Goal: Task Accomplishment & Management: Manage account settings

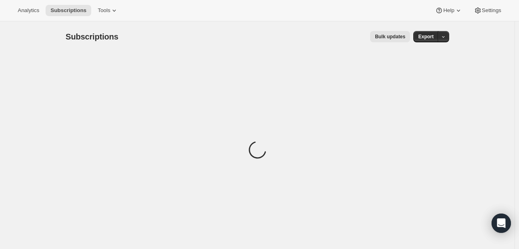
click at [104, 16] on div "Analytics Subscriptions Tools Help Settings" at bounding box center [259, 10] width 519 height 21
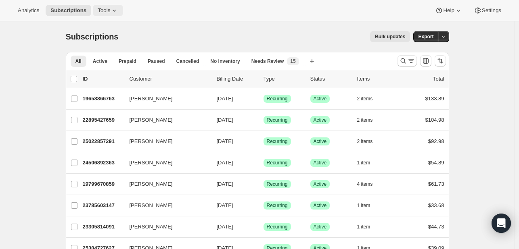
click at [98, 12] on span "Tools" at bounding box center [104, 10] width 12 height 6
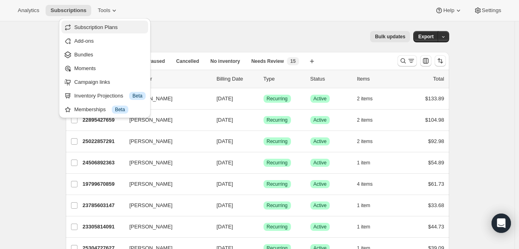
click at [103, 28] on span "Subscription Plans" at bounding box center [96, 27] width 44 height 6
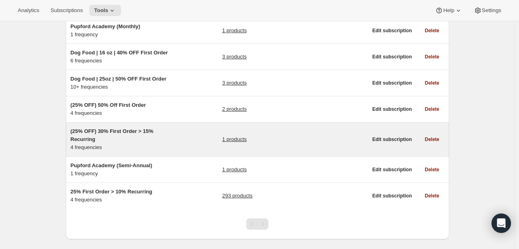
scroll to position [168, 0]
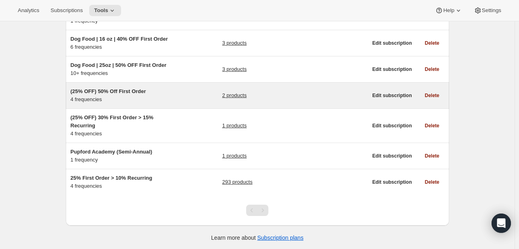
click at [235, 97] on link "2 products" at bounding box center [234, 96] width 25 height 8
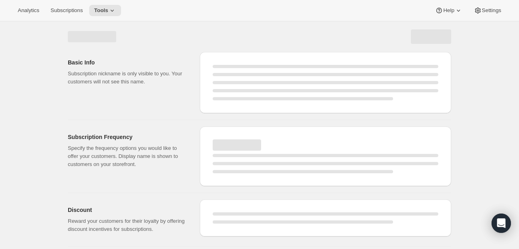
select select "WEEK"
select select "MONTH"
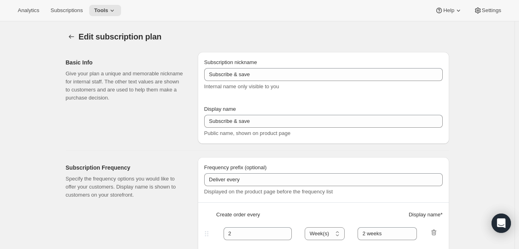
type input "(25% OFF) 50% Off First Order"
select select "WEEK"
select select "MONTH"
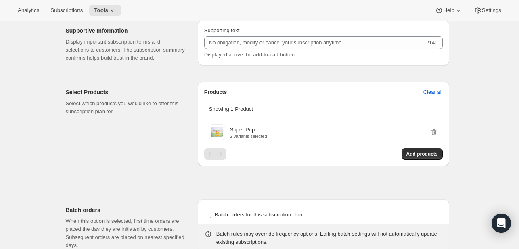
scroll to position [524, 0]
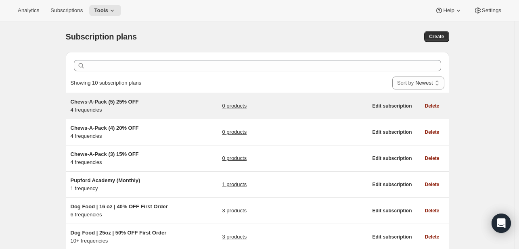
scroll to position [40, 0]
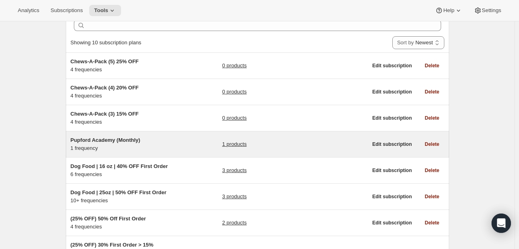
click at [238, 146] on link "1 products" at bounding box center [234, 144] width 25 height 8
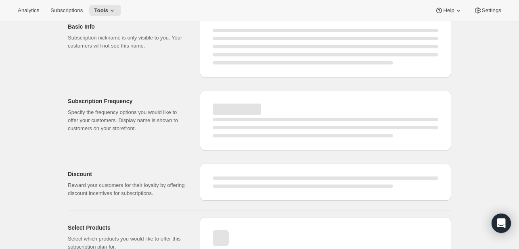
select select "WEEK"
select select "MONTH"
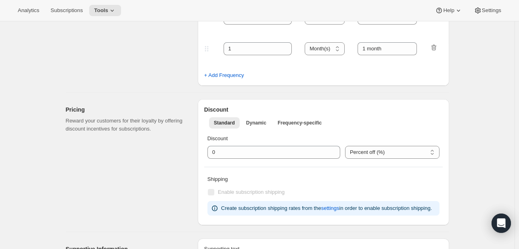
type input "Pupford Academy (Monthly)"
type input "Get Full Access"
type input "1"
type input "Every 1 month"
type input "10"
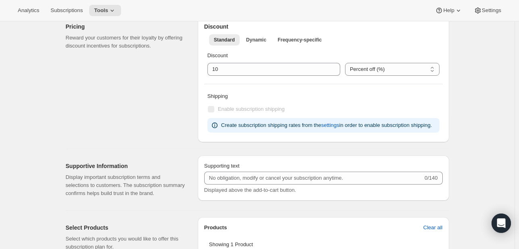
scroll to position [470, 0]
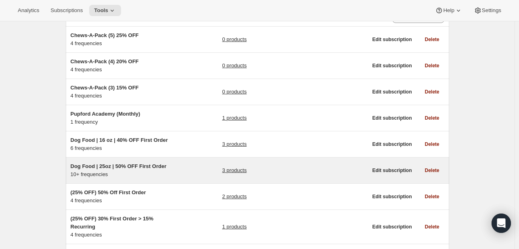
scroll to position [81, 0]
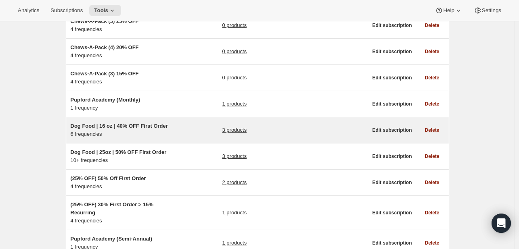
click at [242, 131] on link "3 products" at bounding box center [234, 130] width 25 height 8
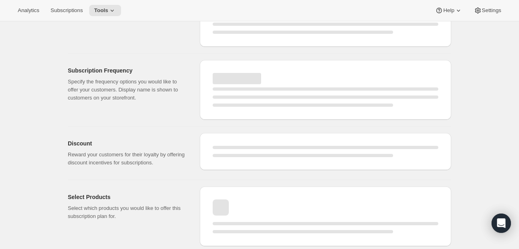
select select "WEEK"
select select "MONTH"
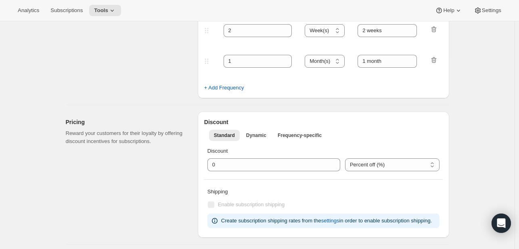
type input "Dog Food | 16 oz | 40% OFF First Order"
type input "1"
type input "1 week"
type input "2"
type input "2 weeks"
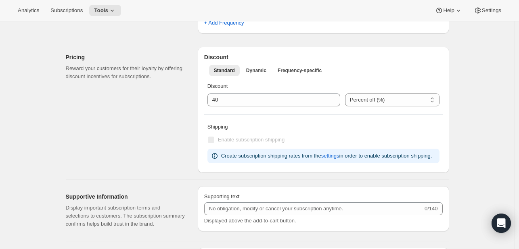
select select "WEEK"
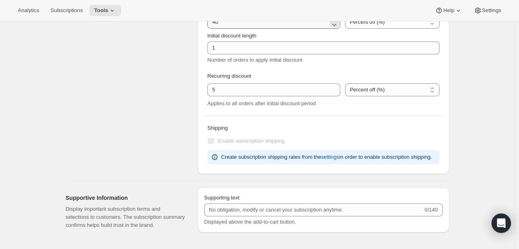
scroll to position [631, 0]
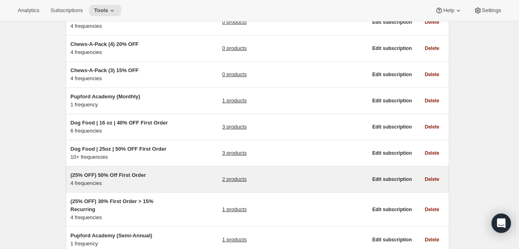
scroll to position [81, 0]
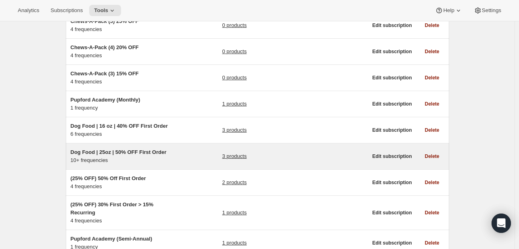
click at [234, 157] on link "3 products" at bounding box center [234, 156] width 25 height 8
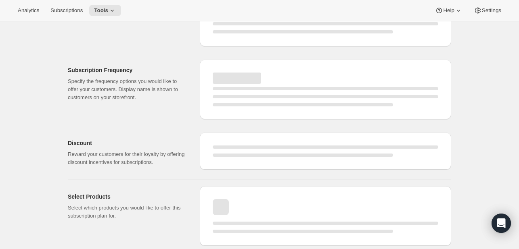
select select "WEEK"
select select "MONTH"
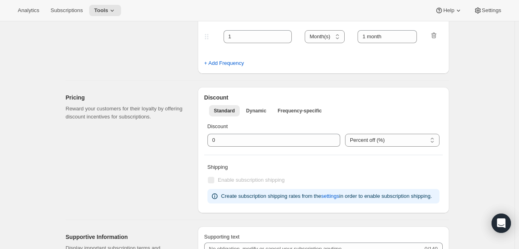
type input "Dog Food | 25oz | 50% OFF First Order"
type input "Subscribe & Save"
type input "1"
type input "1 week"
type input "2"
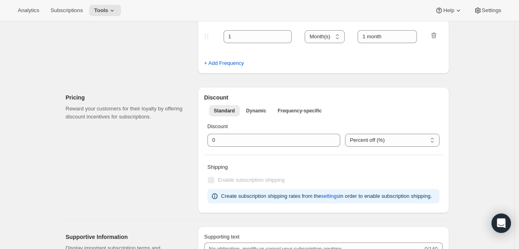
type input "2 weeks"
select select "WEEK"
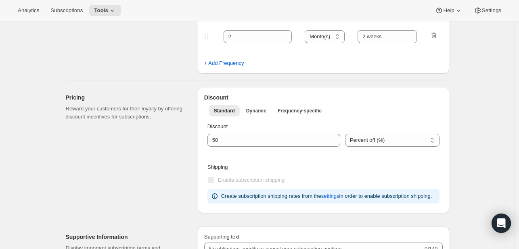
select select "WEEK"
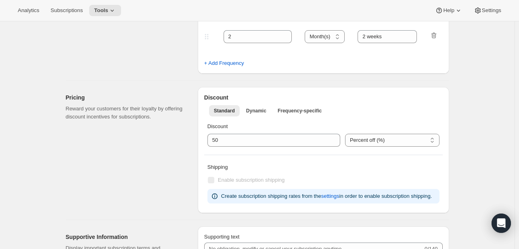
select select "WEEK"
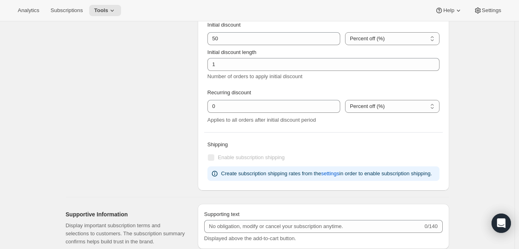
scroll to position [833, 0]
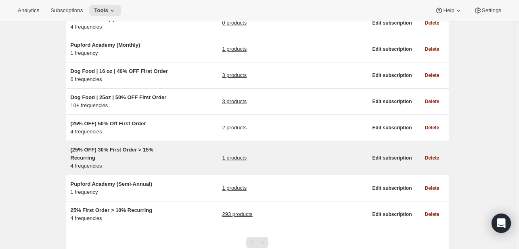
scroll to position [168, 0]
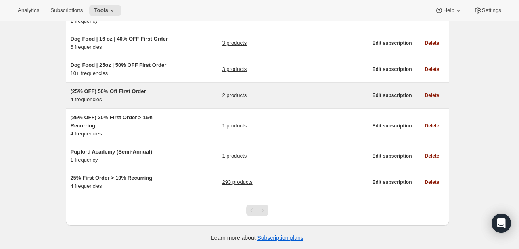
click at [235, 94] on link "2 products" at bounding box center [234, 96] width 25 height 8
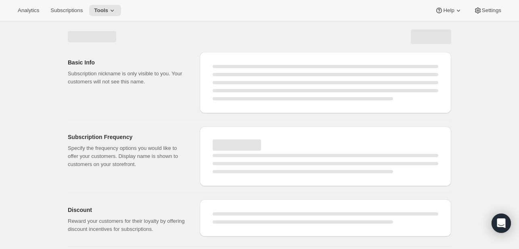
select select "WEEK"
select select "MONTH"
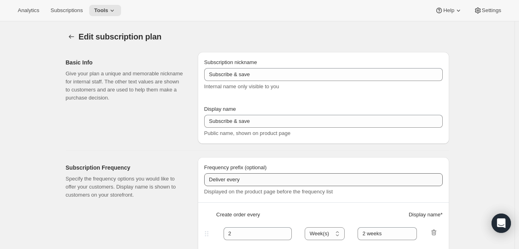
type input "(25% OFF) 50% Off First Order"
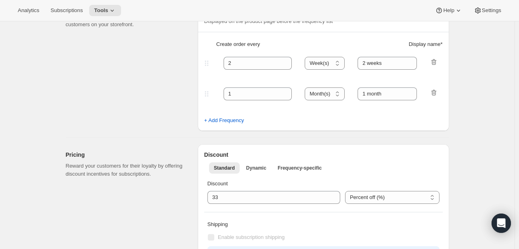
select select "WEEK"
select select "MONTH"
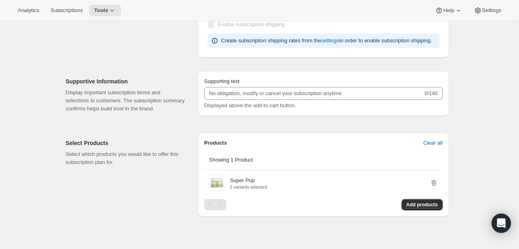
scroll to position [645, 0]
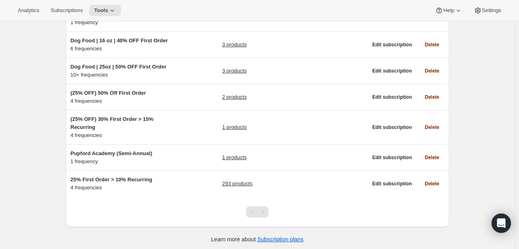
scroll to position [168, 0]
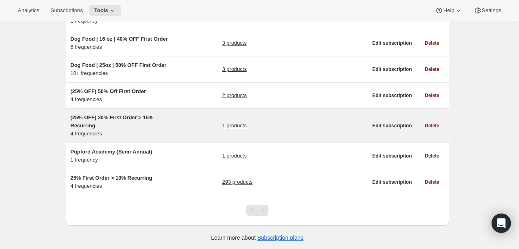
click at [233, 128] on link "1 products" at bounding box center [234, 126] width 25 height 8
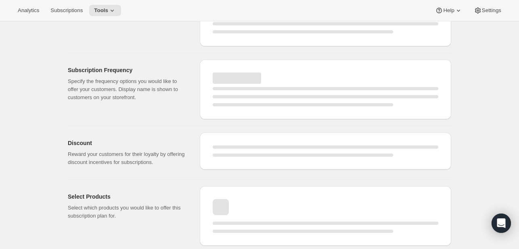
select select "WEEK"
select select "MONTH"
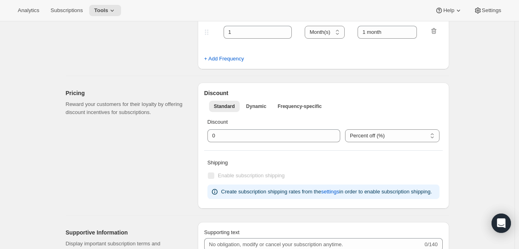
type input "(25% OFF) 30% First Order > 15% Recurring"
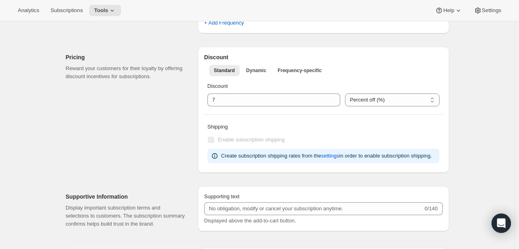
select select "WEEK"
select select "MONTH"
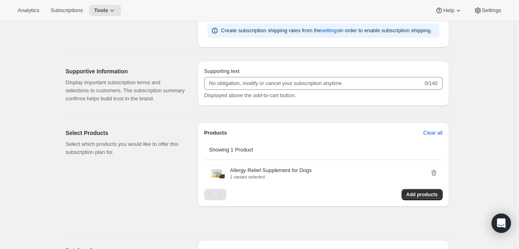
scroll to position [500, 0]
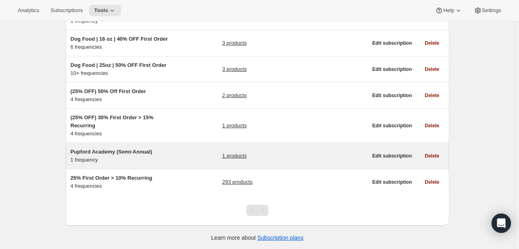
click at [235, 152] on link "1 products" at bounding box center [234, 156] width 25 height 8
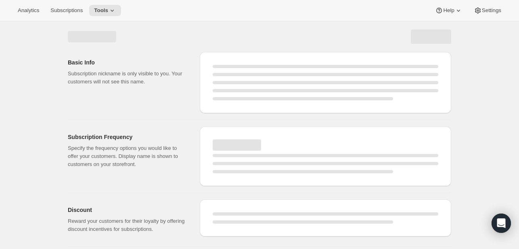
select select "WEEK"
select select "MONTH"
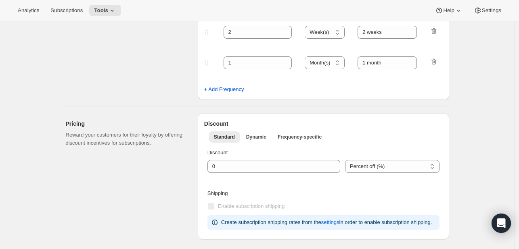
type input "Pupford Academy (Semi-Annual)"
type input "6"
type input "Every 6 Months"
select select "FIXED_AMOUNT"
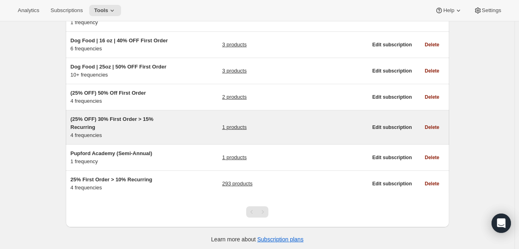
scroll to position [168, 0]
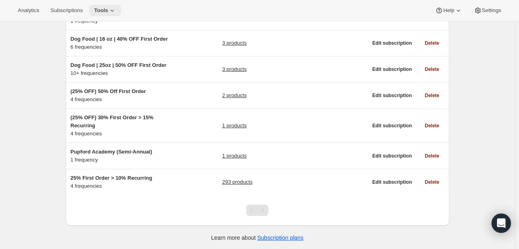
click at [103, 9] on span "Tools" at bounding box center [101, 10] width 14 height 6
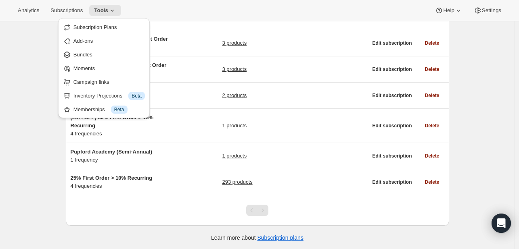
click at [48, 34] on div "Subscription plans. This page is ready Subscription plans Create Clear Showing …" at bounding box center [257, 52] width 514 height 396
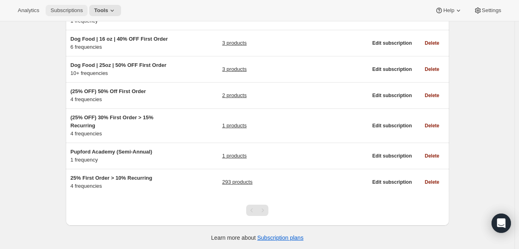
click at [75, 10] on span "Subscriptions" at bounding box center [66, 10] width 32 height 6
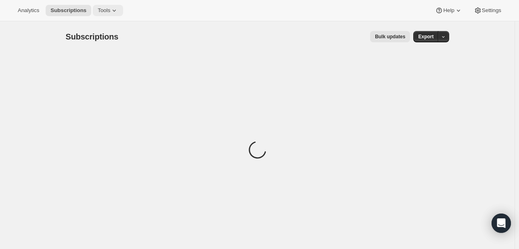
click at [98, 13] on span "Tools" at bounding box center [104, 10] width 12 height 6
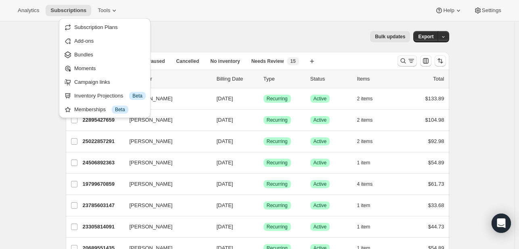
click at [411, 60] on icon "Search and filter results" at bounding box center [411, 59] width 6 height 1
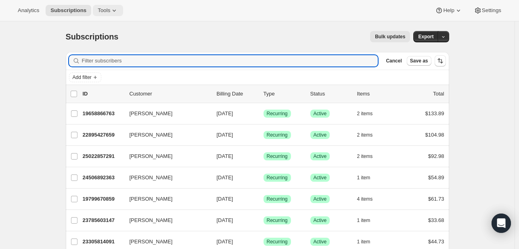
click at [105, 11] on span "Tools" at bounding box center [104, 10] width 12 height 6
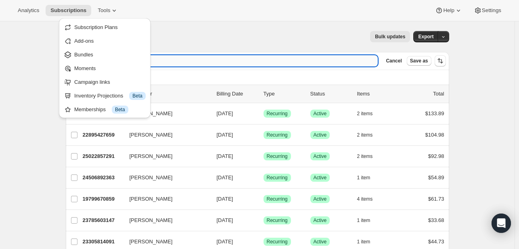
click at [373, 62] on input "Filter subscribers" at bounding box center [230, 60] width 296 height 11
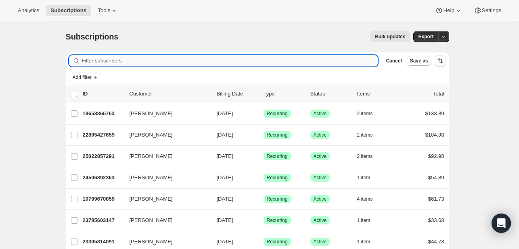
type input "b"
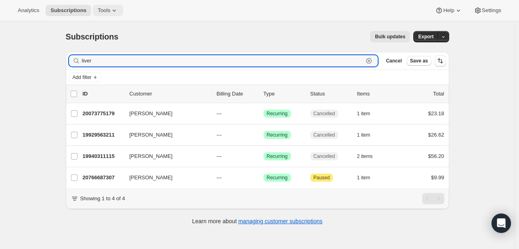
type input "liver"
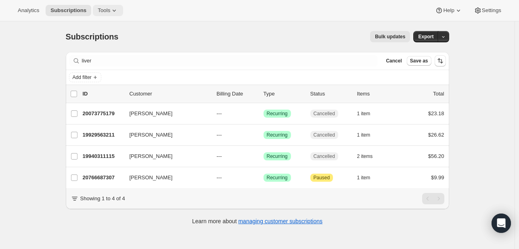
click at [104, 11] on span "Tools" at bounding box center [104, 10] width 12 height 6
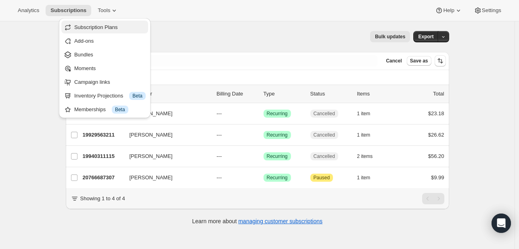
click at [105, 24] on span "Subscription Plans" at bounding box center [96, 27] width 44 height 6
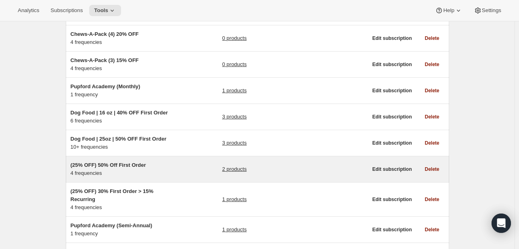
scroll to position [168, 0]
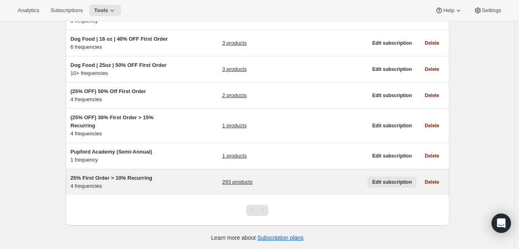
click at [389, 183] on span "Edit subscription" at bounding box center [392, 182] width 40 height 6
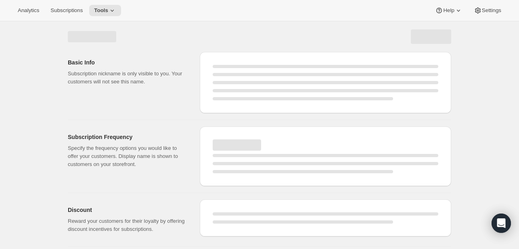
scroll to position [67, 0]
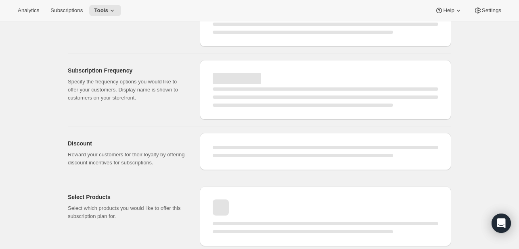
select select "WEEK"
select select "MONTH"
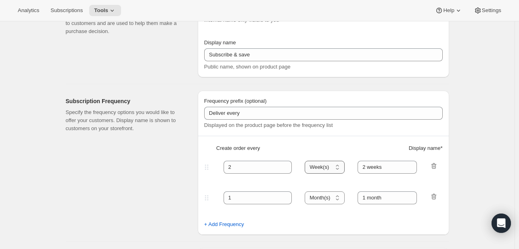
type input "25% First Order > 10% Recurring"
type input "Subscribe & Save"
select select "WEEK"
select select "MONTH"
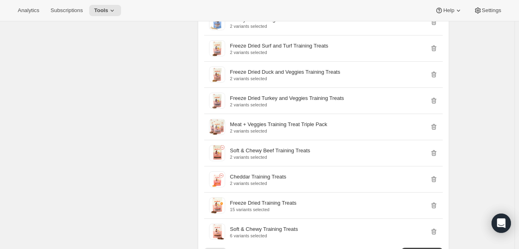
scroll to position [3234, 0]
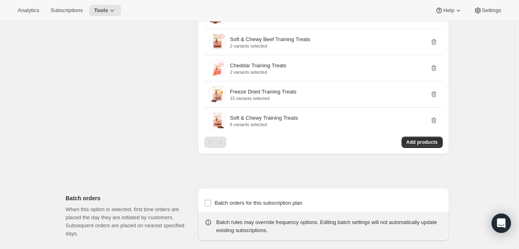
drag, startPoint x: 229, startPoint y: 133, endPoint x: 221, endPoint y: 135, distance: 7.8
click at [228, 137] on div "Add products" at bounding box center [323, 142] width 238 height 11
click at [221, 137] on div "Pagination" at bounding box center [220, 142] width 11 height 11
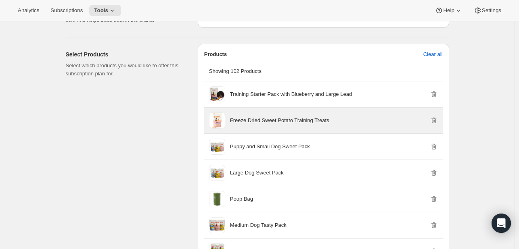
scroll to position [1644, 0]
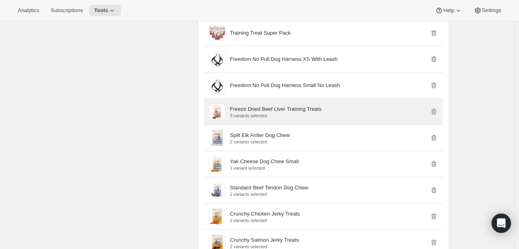
click at [269, 107] on p "Freeze Dried Beef Liver Training Treats" at bounding box center [276, 109] width 92 height 8
click at [294, 105] on p "Freeze Dried Beef Liver Training Treats" at bounding box center [276, 109] width 92 height 8
click at [295, 105] on p "Freeze Dried Beef Liver Training Treats" at bounding box center [276, 109] width 92 height 8
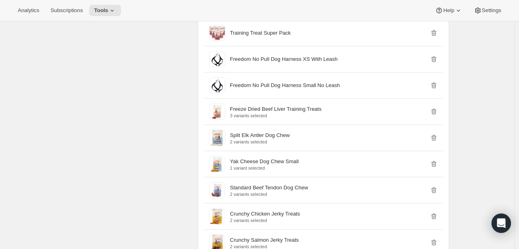
click at [493, 74] on div "Edit subscription plan. This page is ready Edit subscription plan Basic Info Gi…" at bounding box center [257, 165] width 514 height 3577
click at [493, 13] on span "Settings" at bounding box center [490, 10] width 19 height 6
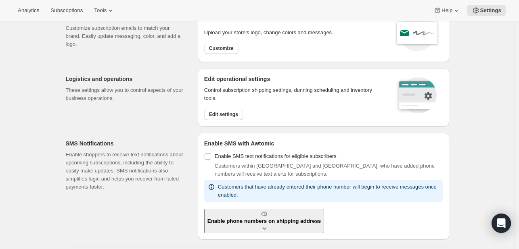
scroll to position [81, 0]
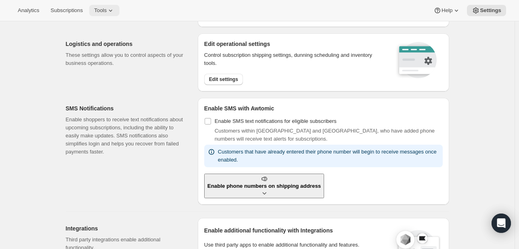
click at [100, 10] on span "Tools" at bounding box center [100, 10] width 12 height 6
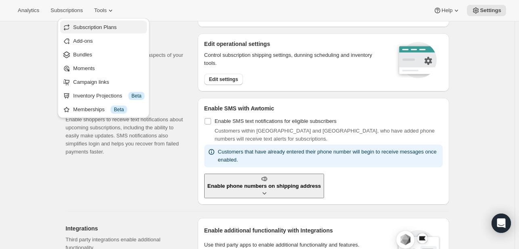
click at [102, 27] on span "Subscription Plans" at bounding box center [95, 27] width 44 height 6
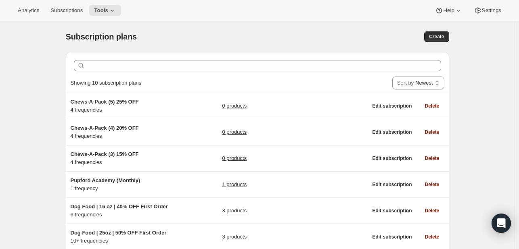
click at [229, 38] on div "Subscription plans" at bounding box center [172, 36] width 212 height 11
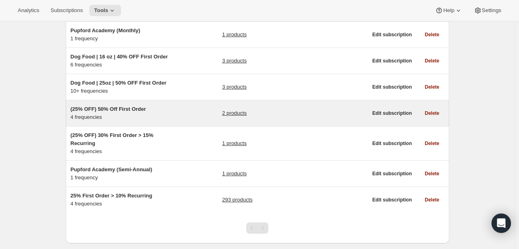
scroll to position [168, 0]
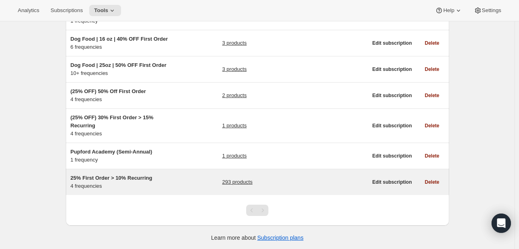
click at [252, 181] on link "293 products" at bounding box center [237, 182] width 30 height 8
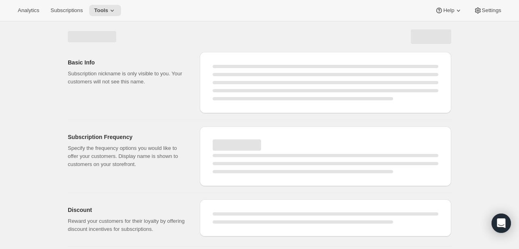
select select "WEEK"
select select "MONTH"
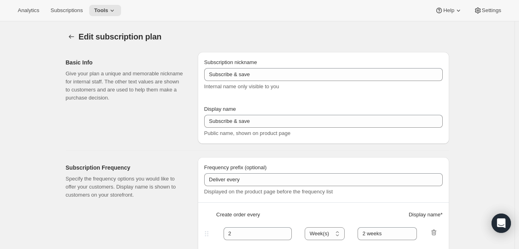
type input "25% First Order > 10% Recurring"
type input "Subscribe & Save"
select select "WEEK"
select select "MONTH"
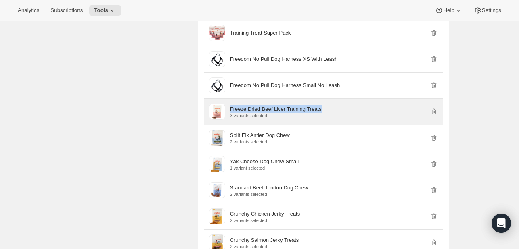
drag, startPoint x: 344, startPoint y: 107, endPoint x: 231, endPoint y: 105, distance: 112.1
click at [231, 105] on div "Freeze Dried Beef Liver Training Treats 3 variants selected" at bounding box center [334, 111] width 208 height 13
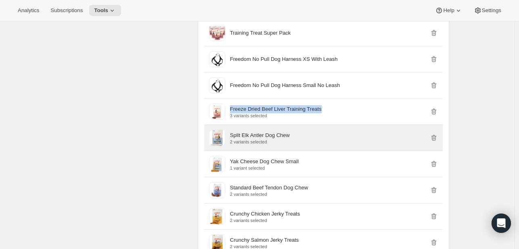
copy p "Freeze Dried Beef Liver Training Treats"
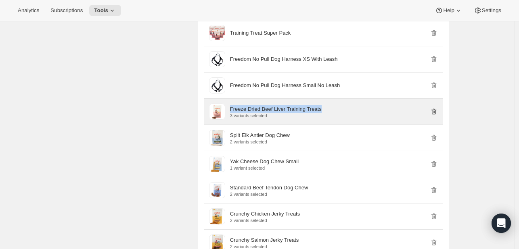
click at [434, 111] on icon "button" at bounding box center [433, 112] width 1 height 2
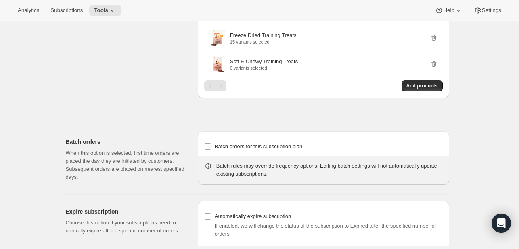
scroll to position [3214, 0]
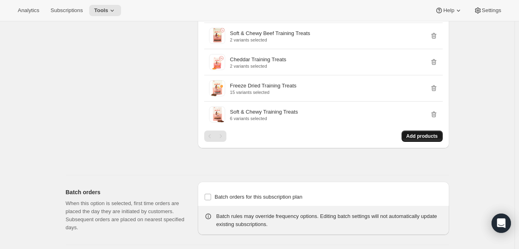
click at [411, 133] on span "Add products" at bounding box center [421, 136] width 31 height 6
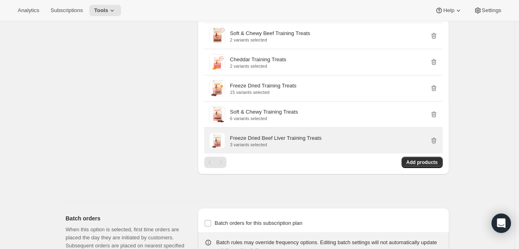
click at [289, 134] on p "Freeze Dried Beef Liver Training Treats" at bounding box center [276, 138] width 92 height 8
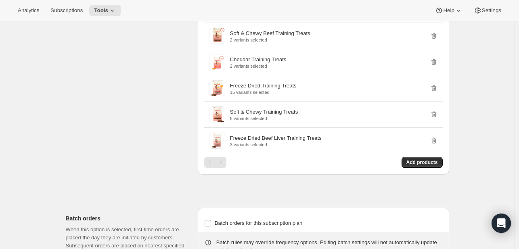
click at [285, 157] on div "Add products" at bounding box center [323, 162] width 238 height 11
click at [423, 159] on span "Add products" at bounding box center [421, 162] width 31 height 6
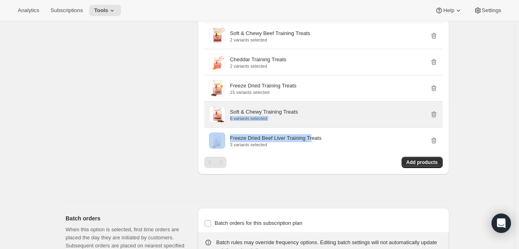
drag, startPoint x: 309, startPoint y: 123, endPoint x: 304, endPoint y: 97, distance: 27.1
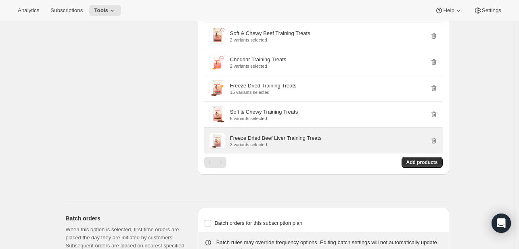
click at [320, 139] on div "Freeze Dried Beef Liver Training Treats 3 variants selected" at bounding box center [334, 141] width 208 height 16
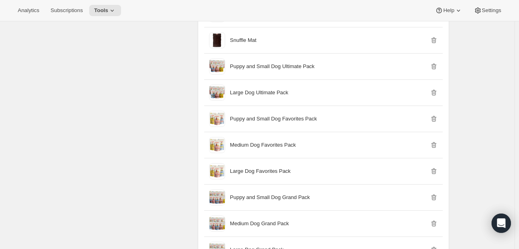
scroll to position [637, 0]
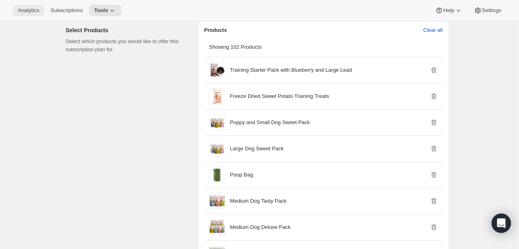
click at [40, 8] on button "Analytics" at bounding box center [28, 10] width 31 height 11
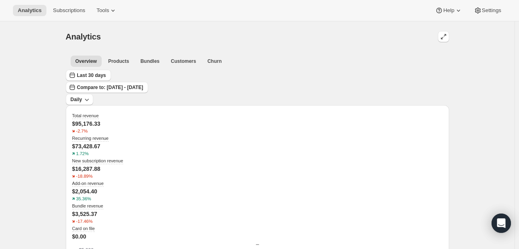
scroll to position [40, 0]
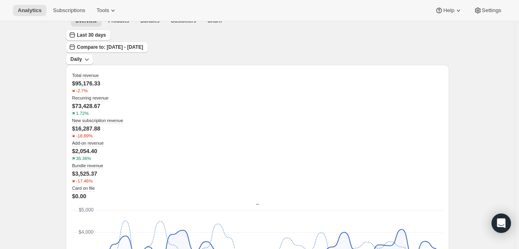
click at [160, 33] on div "Last 30 days Compare to: [DATE] - [DATE] Daily" at bounding box center [257, 46] width 383 height 35
click at [143, 44] on span "Compare to: [DATE] - [DATE]" at bounding box center [110, 47] width 66 height 6
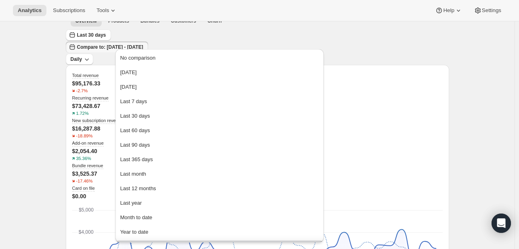
type input "[DATE]"
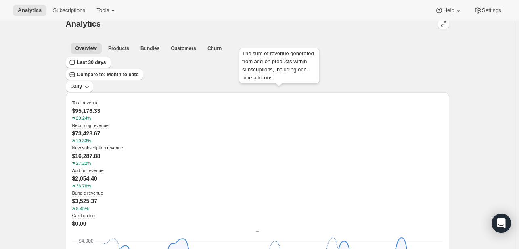
scroll to position [0, 0]
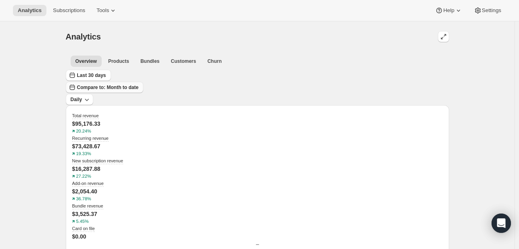
click at [139, 84] on span "Compare to: Month to date" at bounding box center [108, 87] width 62 height 6
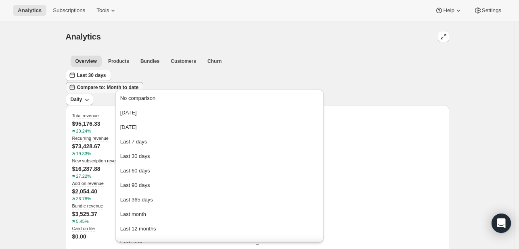
type input "[DATE]"
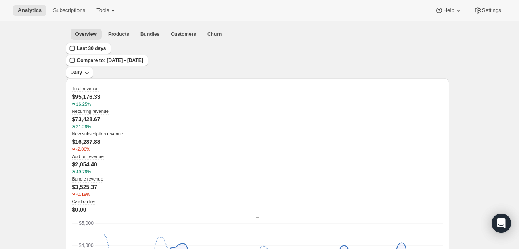
scroll to position [40, 0]
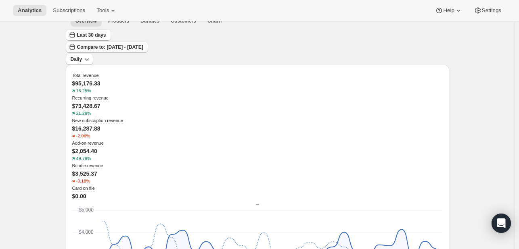
click at [143, 44] on span "Compare to: [DATE] - [DATE]" at bounding box center [110, 47] width 66 height 6
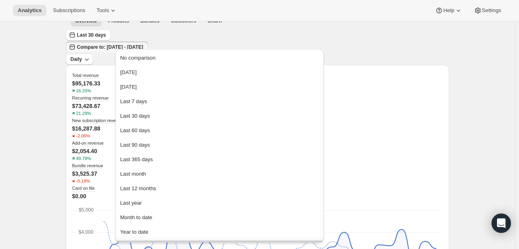
click at [315, 38] on div "Last 30 days Compare to: [DATE] - [DATE] Daily" at bounding box center [257, 46] width 383 height 35
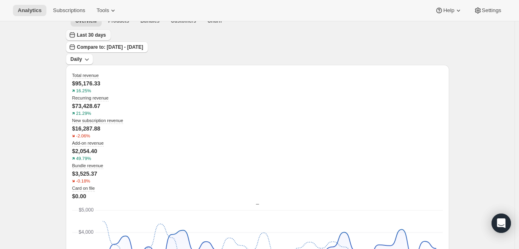
click at [102, 37] on button "Last 30 days" at bounding box center [88, 34] width 45 height 11
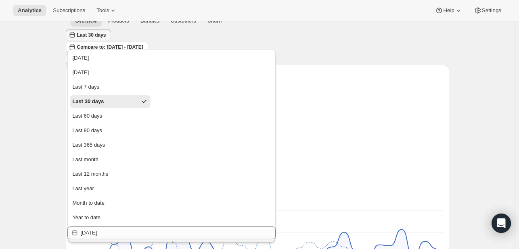
type input "[DATE]"
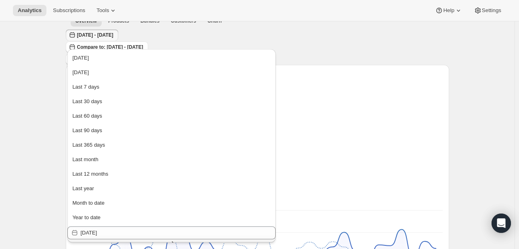
type input "[DATE]"
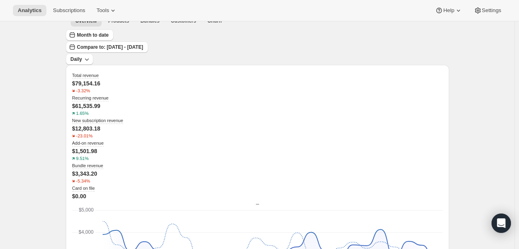
scroll to position [0, 0]
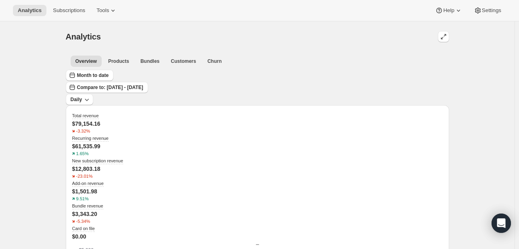
click at [140, 60] on span "Bundles" at bounding box center [149, 61] width 19 height 6
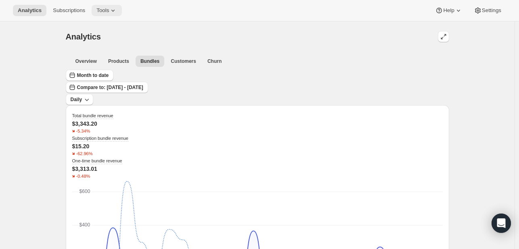
click at [100, 13] on span "Tools" at bounding box center [102, 10] width 12 height 6
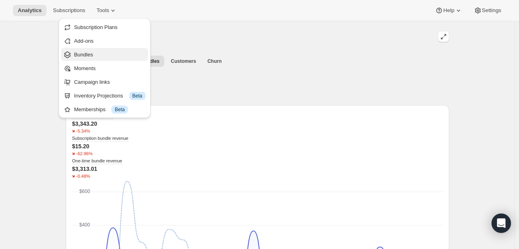
click at [110, 53] on span "Bundles" at bounding box center [109, 55] width 71 height 8
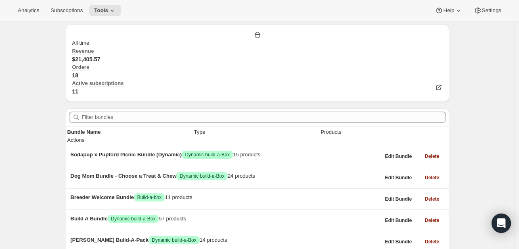
scroll to position [81, 0]
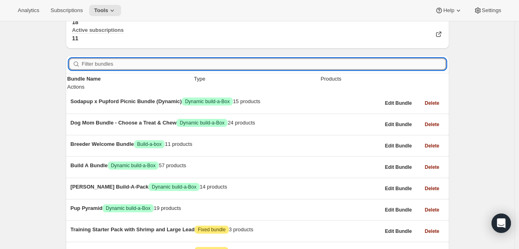
click at [145, 58] on input "Filter bundles" at bounding box center [264, 63] width 364 height 11
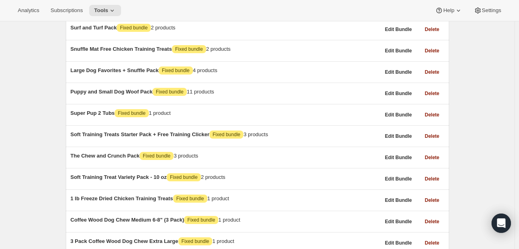
scroll to position [5324, 0]
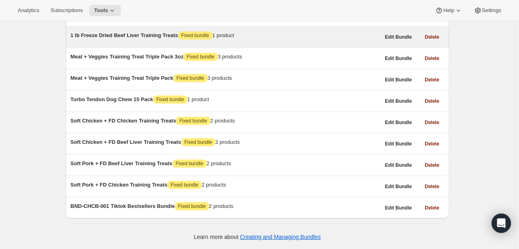
click at [137, 38] on span "1 lb Freeze Dried Beef Liver Training Treats" at bounding box center [125, 35] width 108 height 6
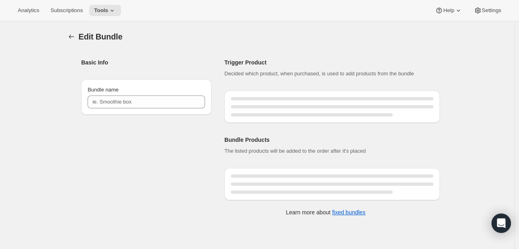
type input "1 lb Freeze Dried Beef Liver Training Treats"
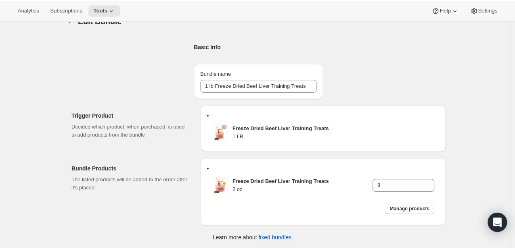
scroll to position [23, 0]
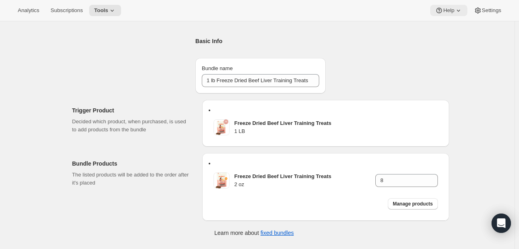
click at [449, 7] on span "Help" at bounding box center [448, 10] width 11 height 6
click at [444, 118] on div "Freeze Dried Beef Liver Training Treats 1 LB" at bounding box center [325, 123] width 247 height 47
